Goal: Task Accomplishment & Management: Complete application form

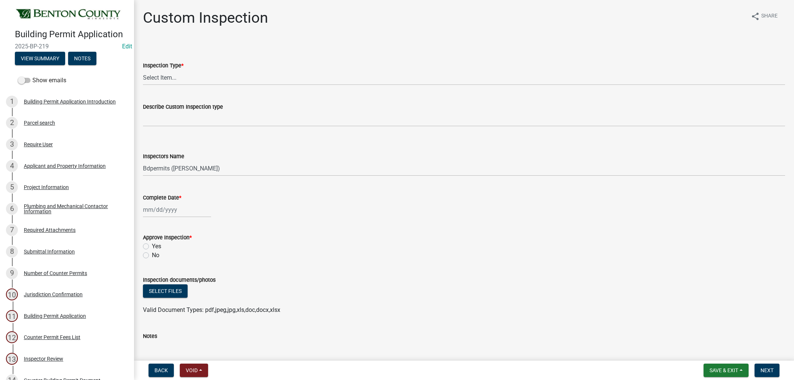
select select "17bfa135-5610-45df-8ce7-87530b7d86d4"
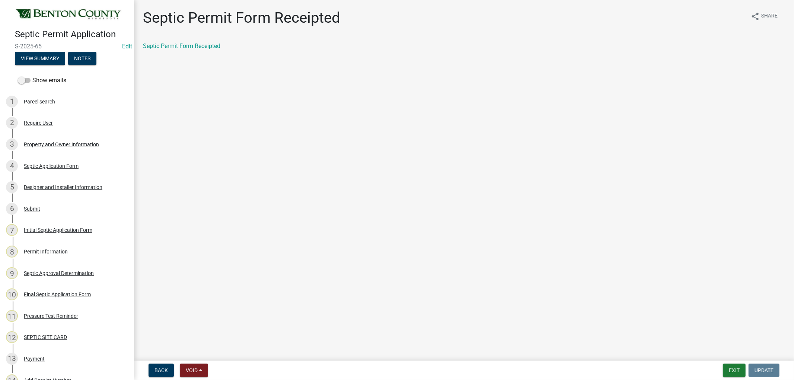
scroll to position [165, 0]
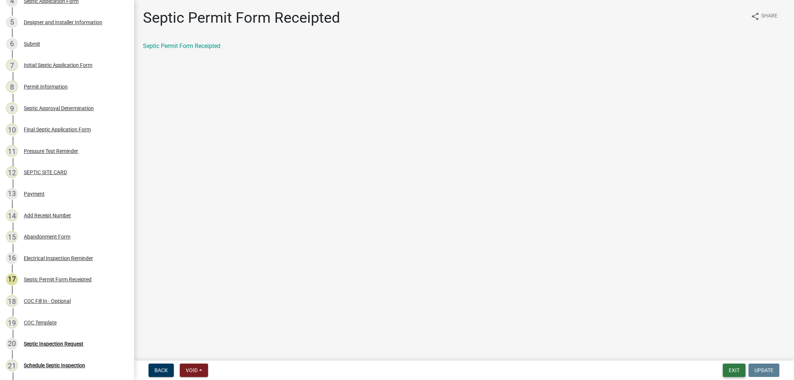
click at [738, 372] on button "Exit" at bounding box center [734, 370] width 23 height 13
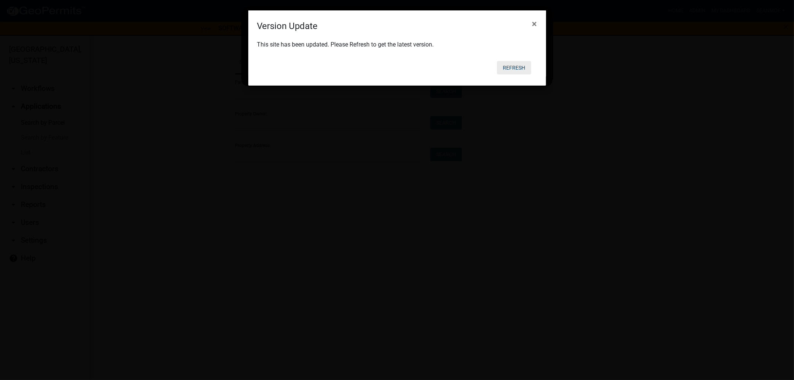
click at [515, 69] on button "Refresh" at bounding box center [514, 67] width 34 height 13
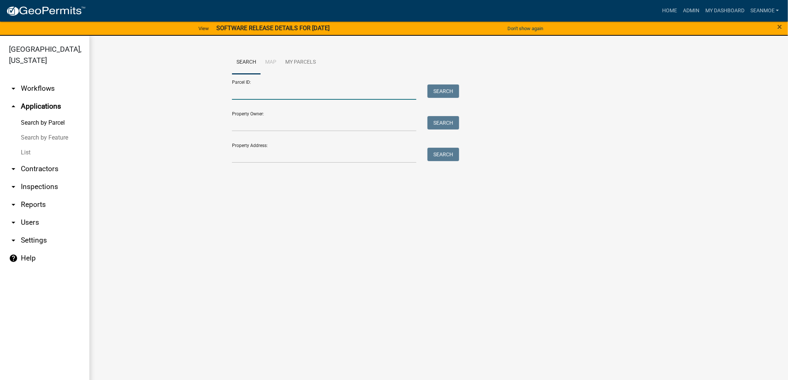
click at [303, 91] on input "Parcel ID:" at bounding box center [324, 92] width 184 height 15
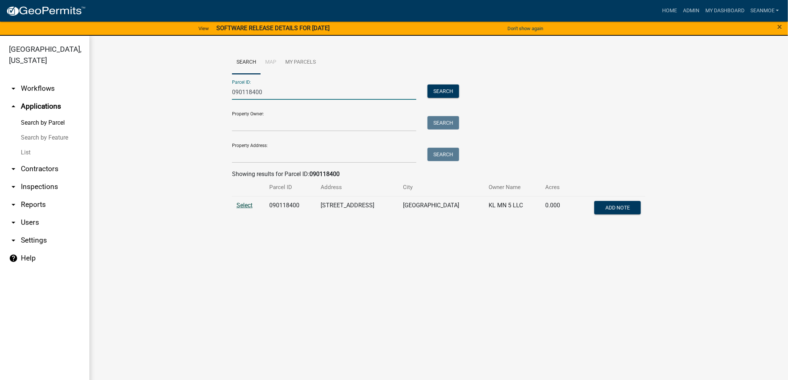
type input "090118400"
click at [241, 205] on span "Select" at bounding box center [245, 205] width 16 height 7
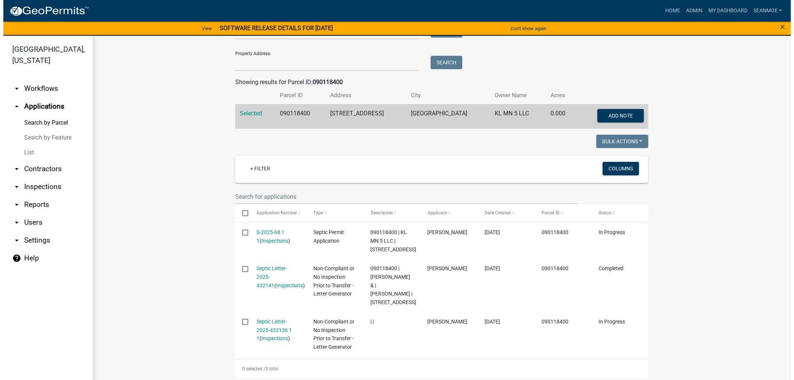
scroll to position [113, 0]
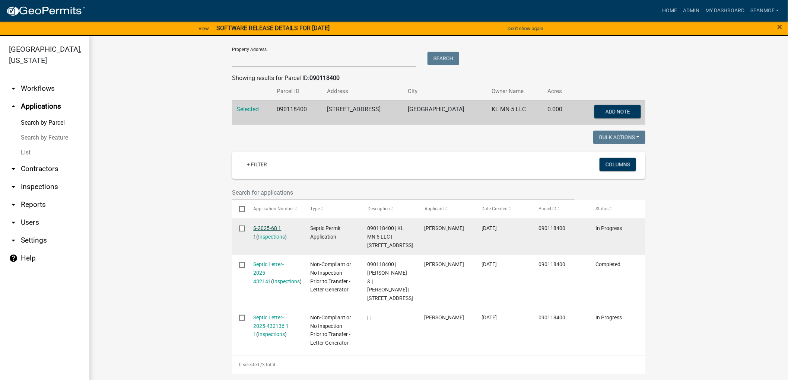
click at [266, 225] on link "S-2025-68 1 1" at bounding box center [268, 232] width 28 height 15
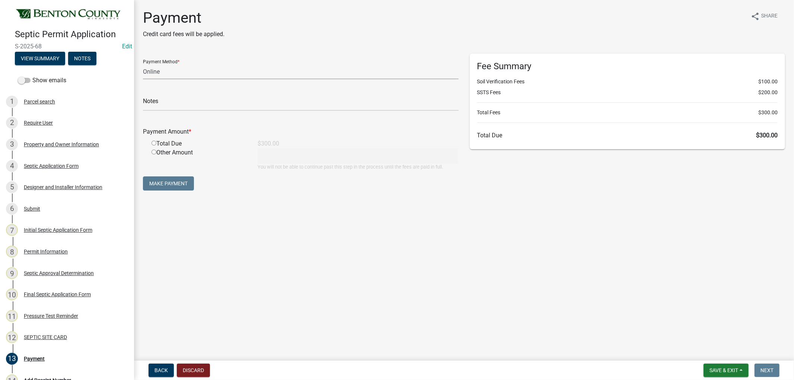
click at [158, 73] on select "Credit Card POS Check Cash Online" at bounding box center [301, 71] width 316 height 15
select select "1: 0"
click at [143, 64] on select "Credit Card POS Check Cash Online" at bounding box center [301, 71] width 316 height 15
click at [177, 104] on input "text" at bounding box center [301, 103] width 316 height 15
type input "5840"
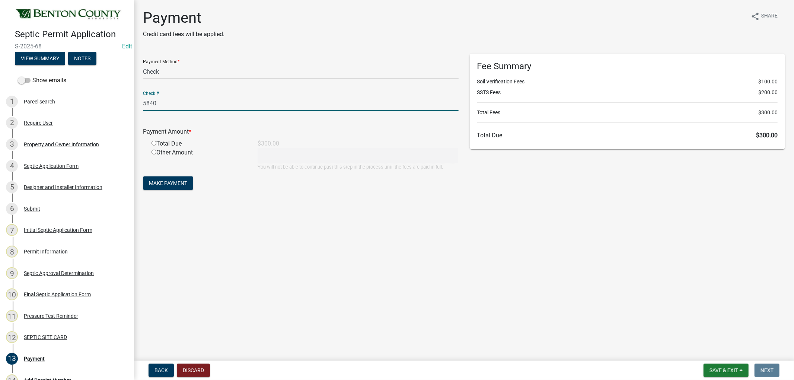
drag, startPoint x: 155, startPoint y: 143, endPoint x: 157, endPoint y: 147, distance: 5.2
click at [155, 143] on input "radio" at bounding box center [154, 143] width 5 height 5
radio input "true"
type input "300"
click at [171, 183] on span "Make Payment" at bounding box center [168, 183] width 38 height 6
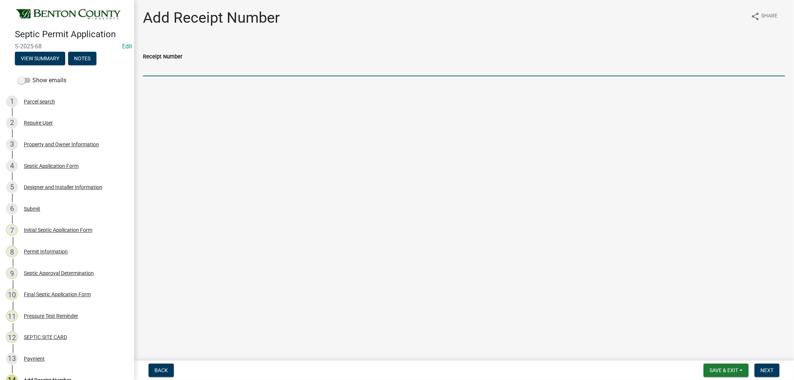
click at [188, 66] on input "Receipt Number" at bounding box center [464, 68] width 643 height 15
type input "25-296"
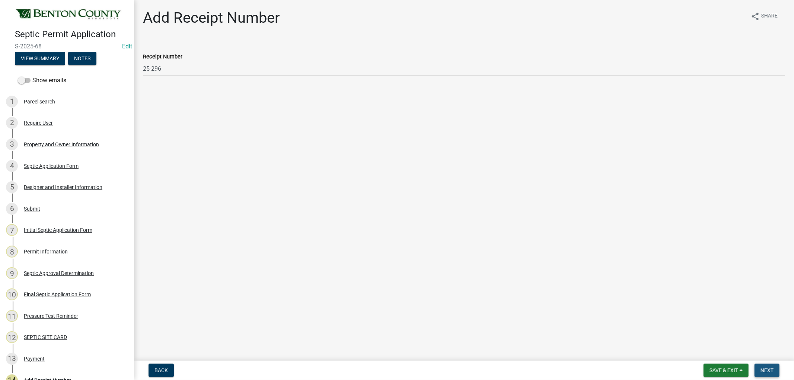
click at [772, 370] on span "Next" at bounding box center [767, 371] width 13 height 6
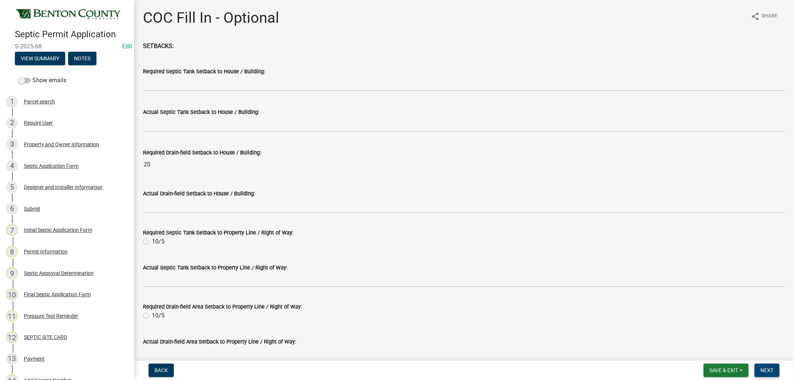
click at [772, 371] on span "Next" at bounding box center [767, 371] width 13 height 6
